Goal: Check status: Check status

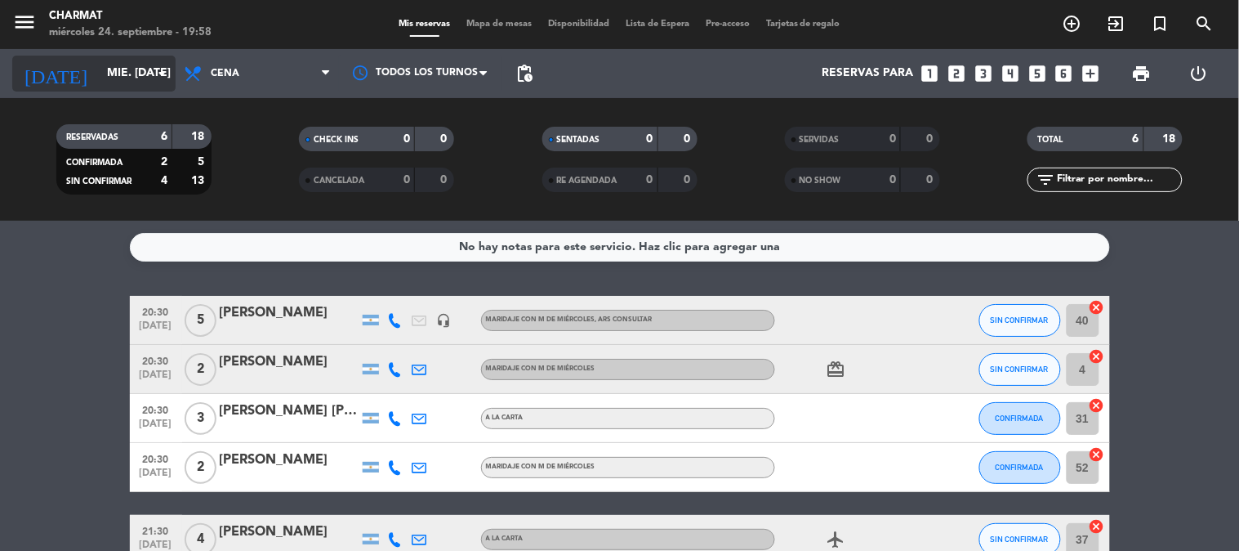
click at [127, 69] on input "mié. [DATE]" at bounding box center [176, 73] width 155 height 29
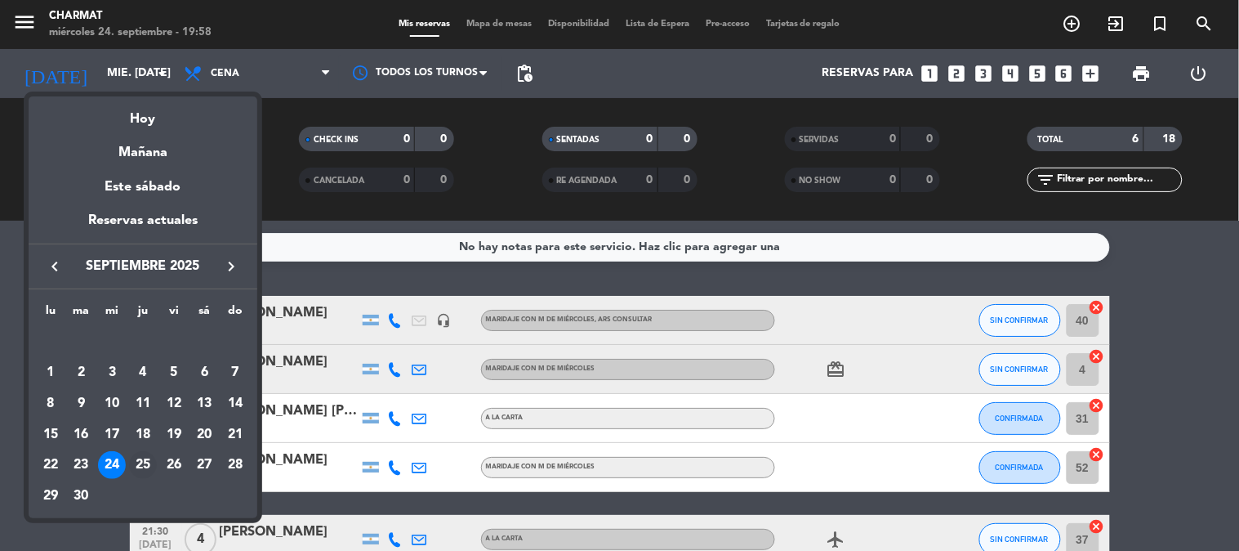
click at [141, 461] on div "25" at bounding box center [143, 465] width 28 height 28
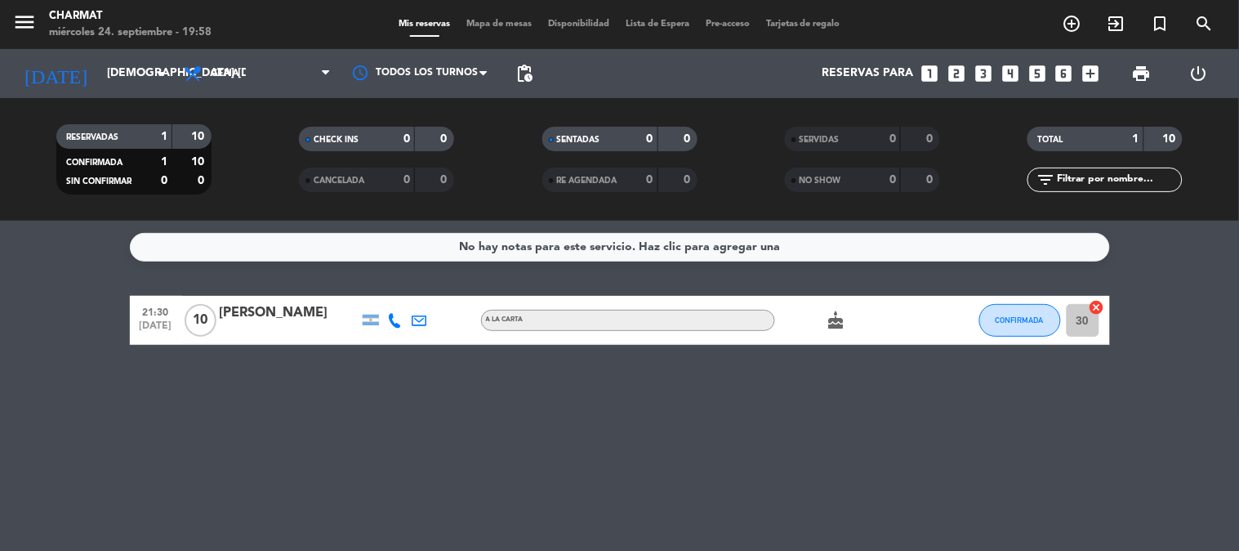
click at [837, 320] on icon "cake" at bounding box center [837, 320] width 20 height 20
click at [113, 66] on input "[DEMOGRAPHIC_DATA] [DATE]" at bounding box center [176, 73] width 155 height 29
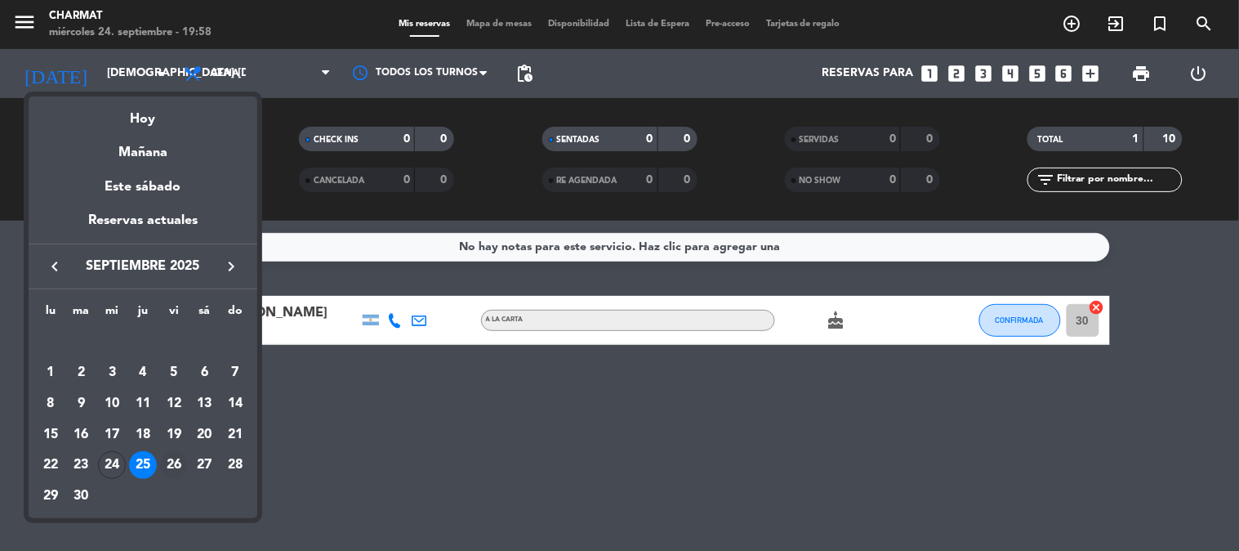
click at [173, 462] on div "26" at bounding box center [174, 465] width 28 height 28
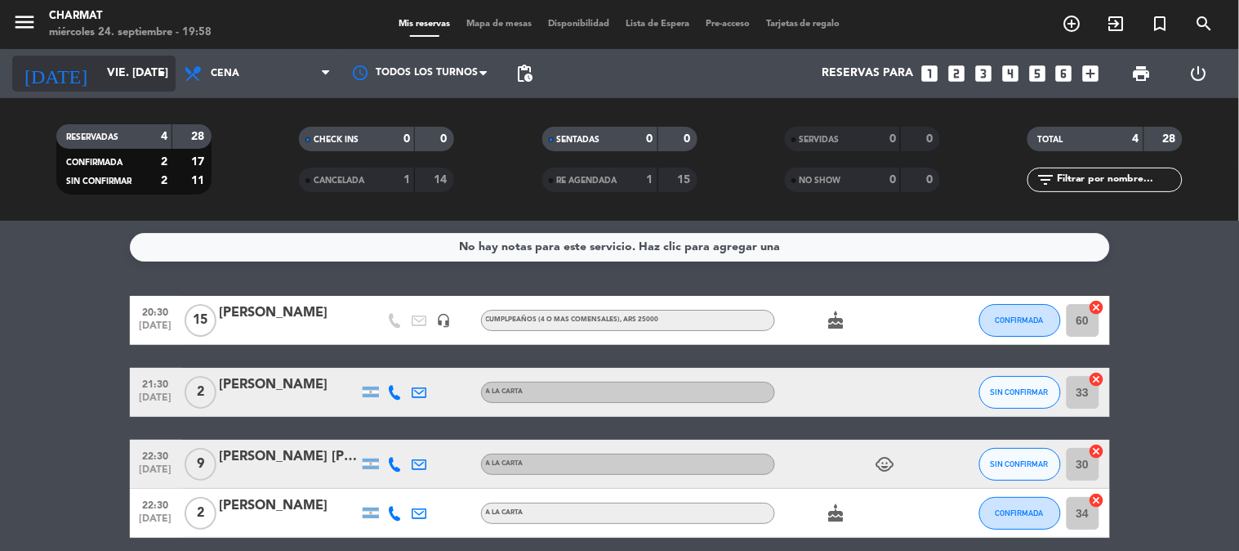
click at [102, 75] on input "vie. [DATE]" at bounding box center [176, 73] width 155 height 29
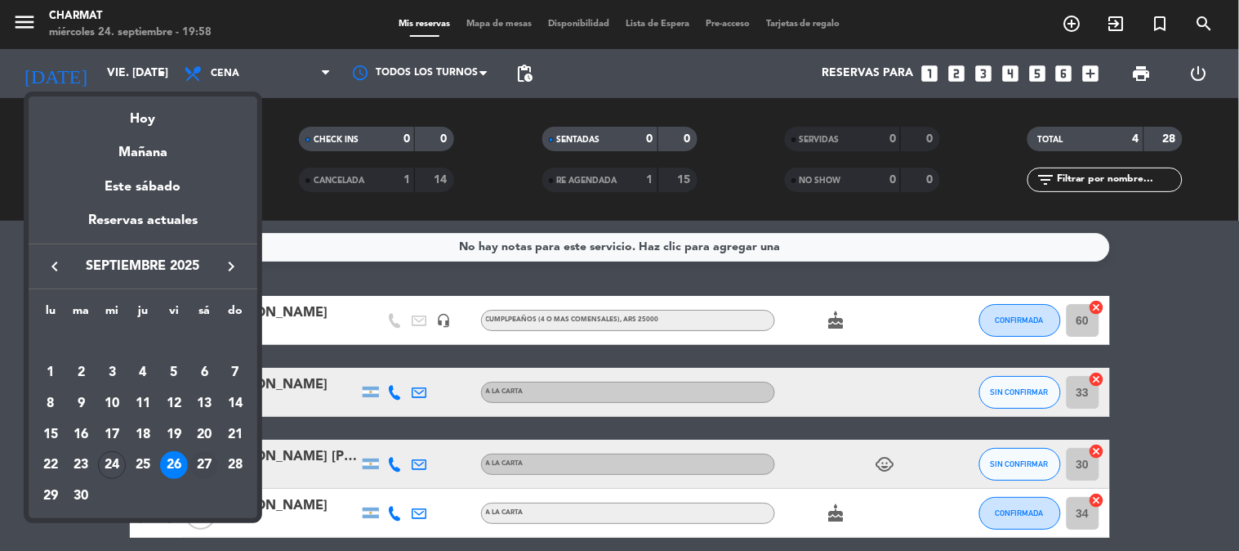
click at [204, 463] on div "27" at bounding box center [204, 465] width 28 height 28
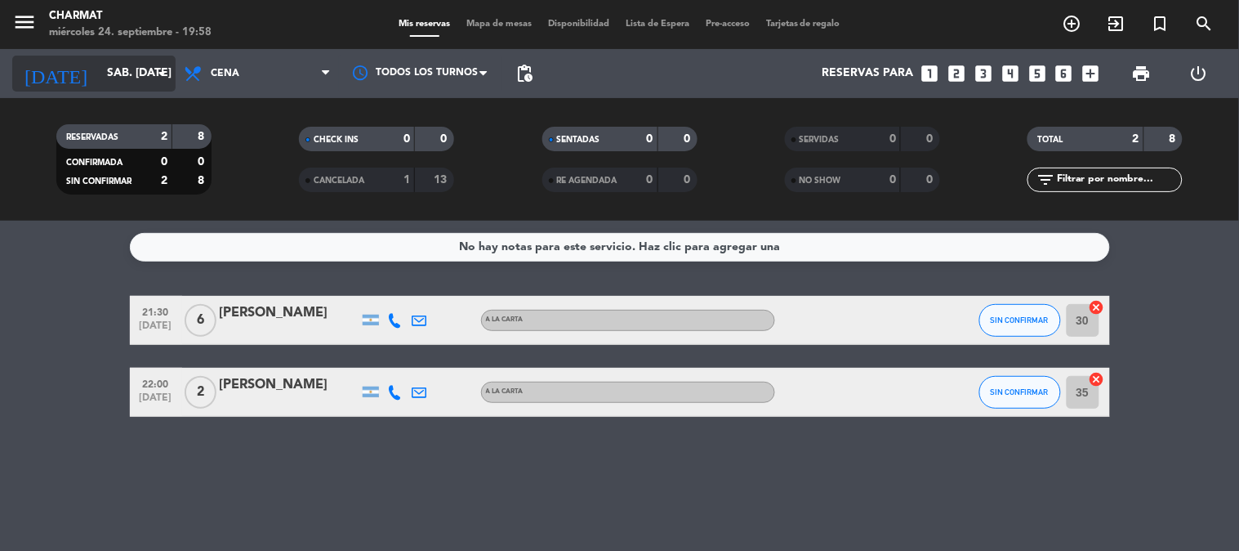
click at [99, 72] on input "sáb. [DATE]" at bounding box center [176, 73] width 155 height 29
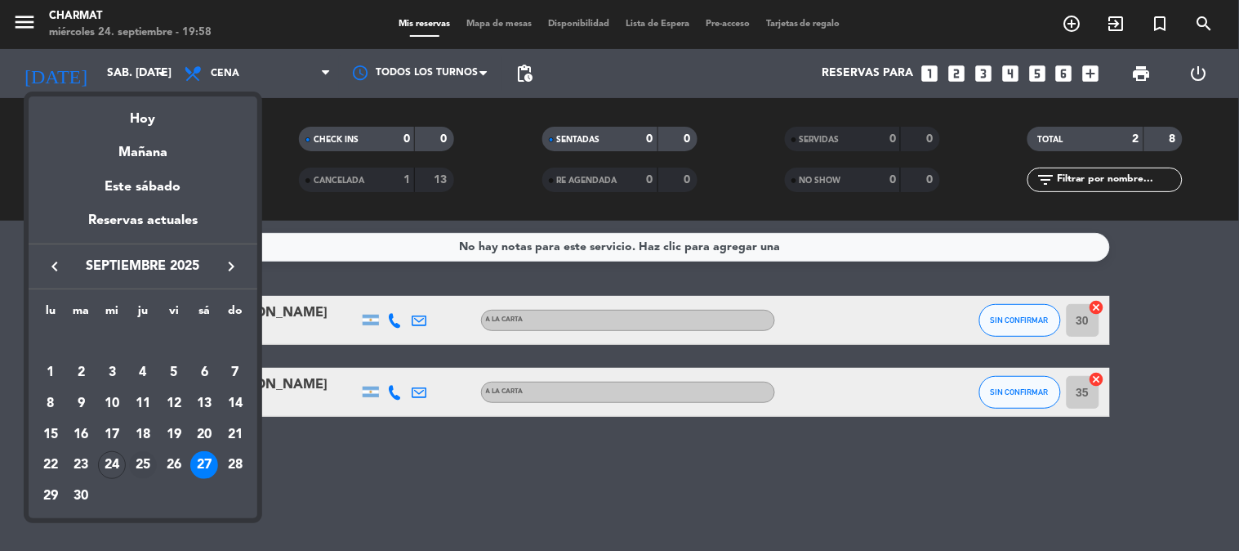
click at [135, 458] on div "25" at bounding box center [143, 465] width 28 height 28
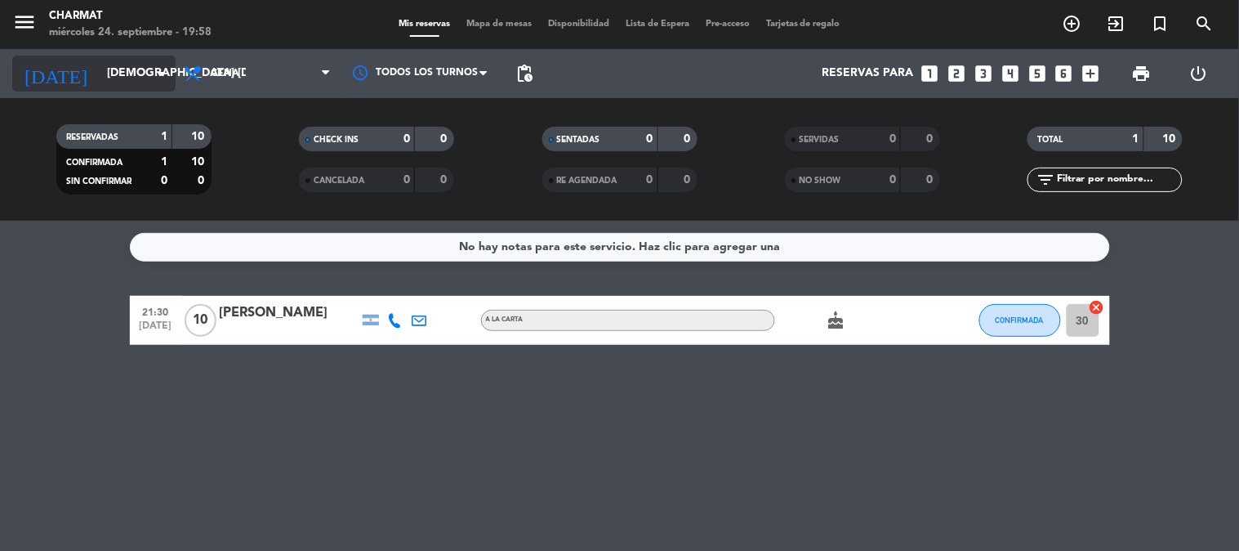
click at [105, 70] on input "[DEMOGRAPHIC_DATA] [DATE]" at bounding box center [176, 73] width 155 height 29
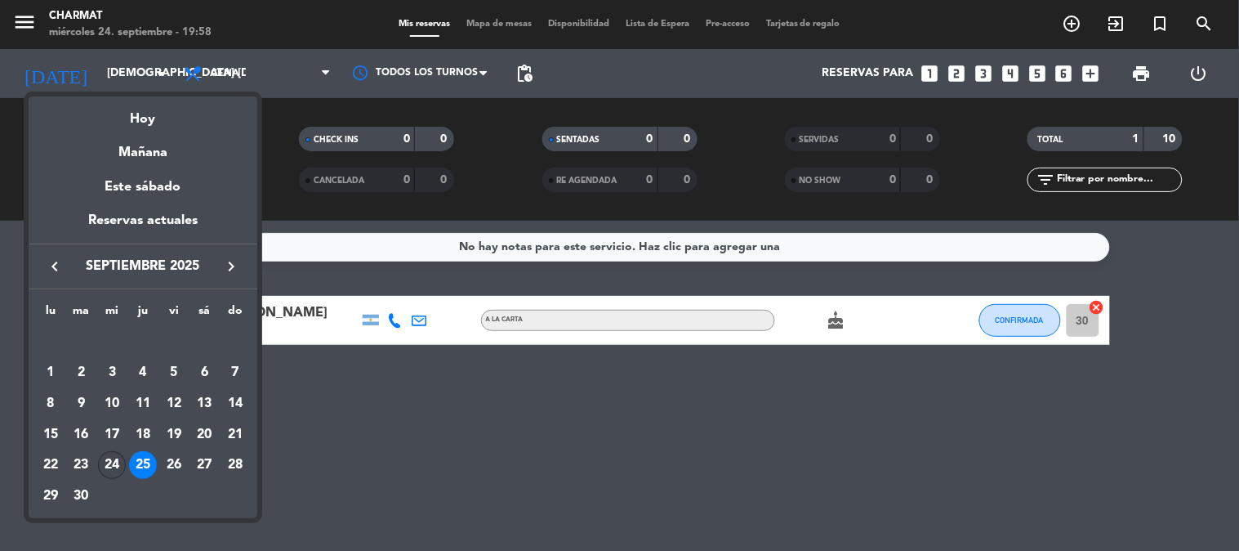
click at [120, 464] on div "24" at bounding box center [112, 465] width 28 height 28
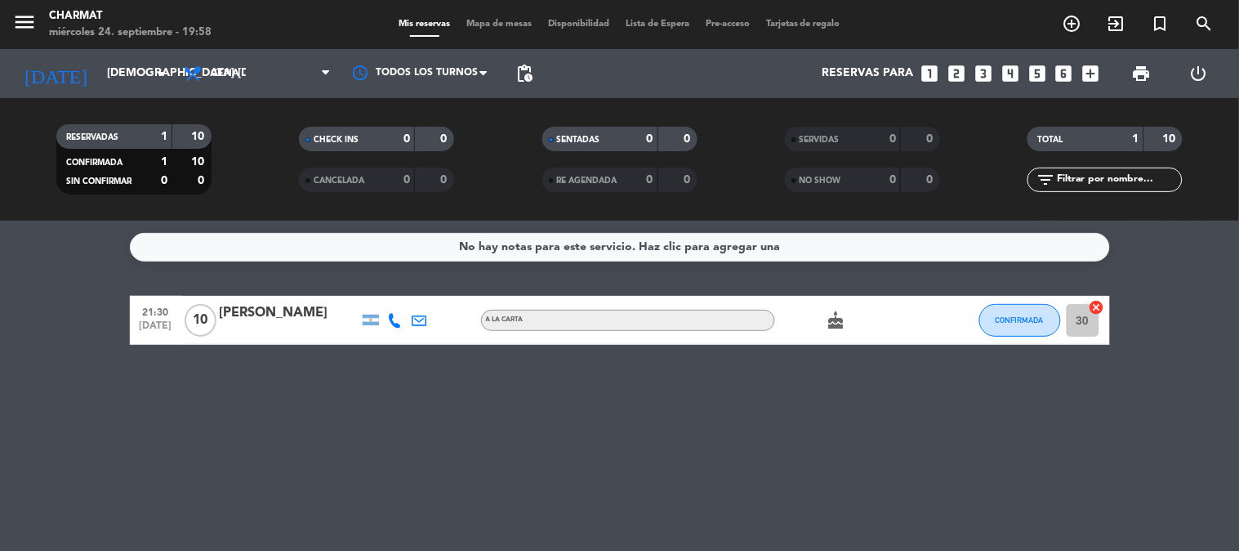
type input "mié. [DATE]"
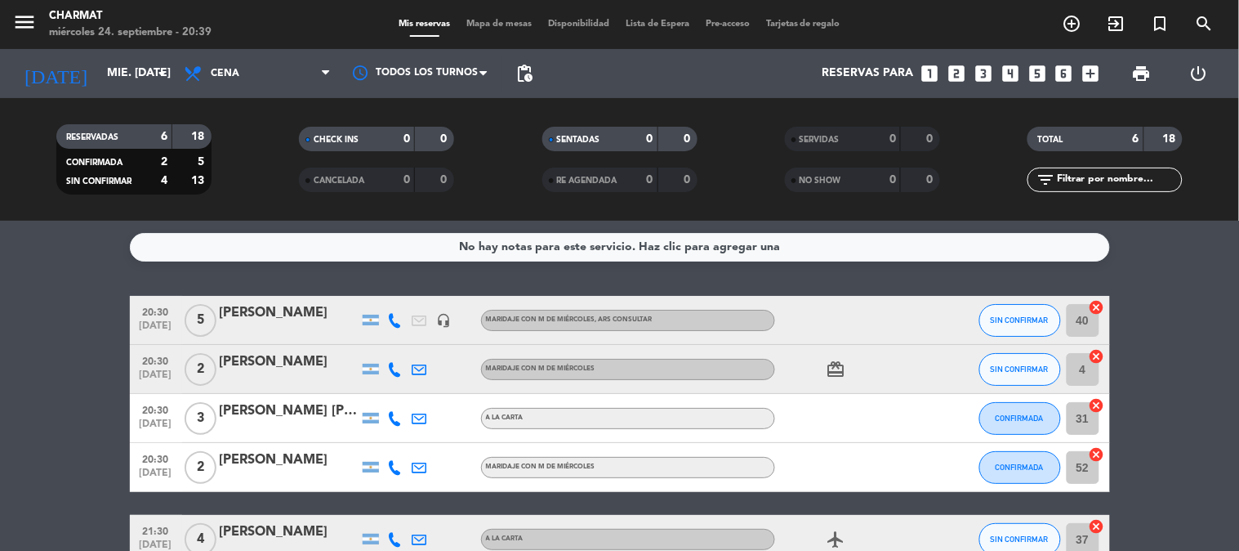
click at [843, 366] on icon "card_giftcard" at bounding box center [837, 369] width 20 height 20
click at [644, 85] on div "Reservas para looks_one looks_two looks_3 looks_4 looks_5 looks_6 add_box" at bounding box center [824, 73] width 567 height 49
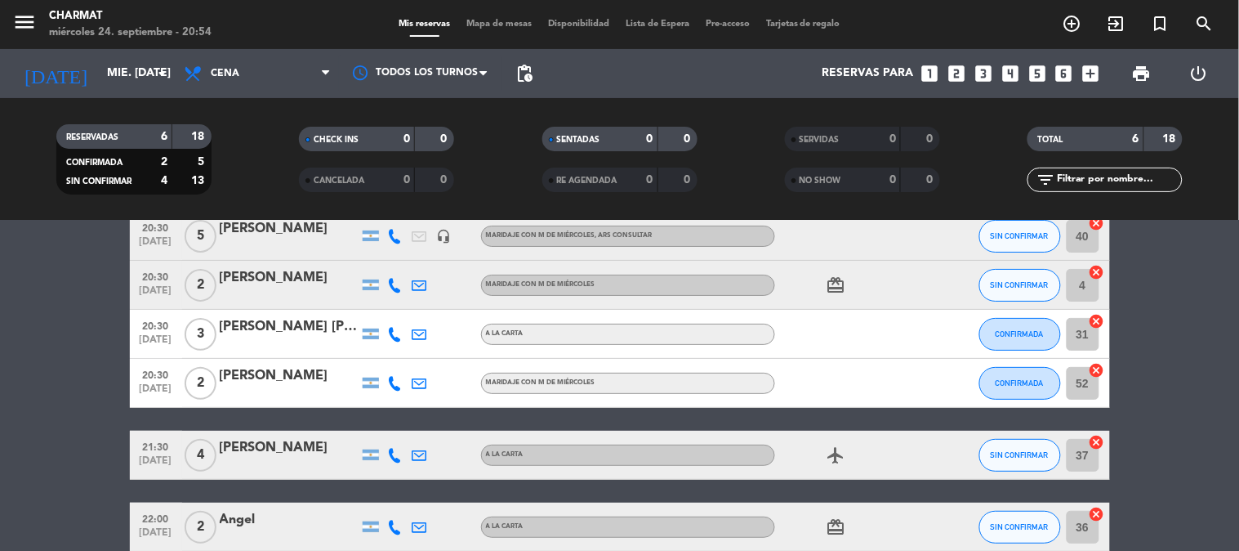
scroll to position [166, 0]
